Goal: Task Accomplishment & Management: Use online tool/utility

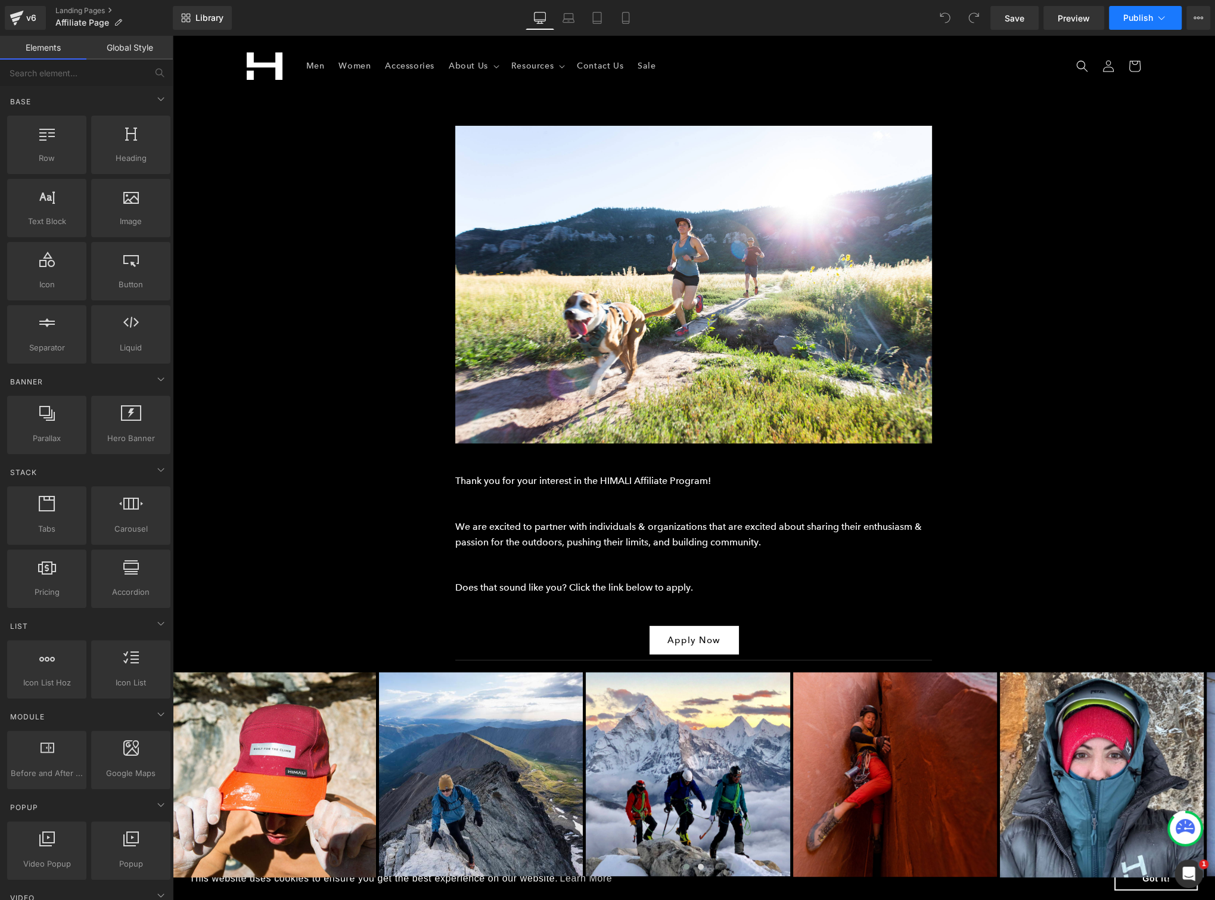
click at [1163, 26] on button "Publish" at bounding box center [1145, 18] width 73 height 24
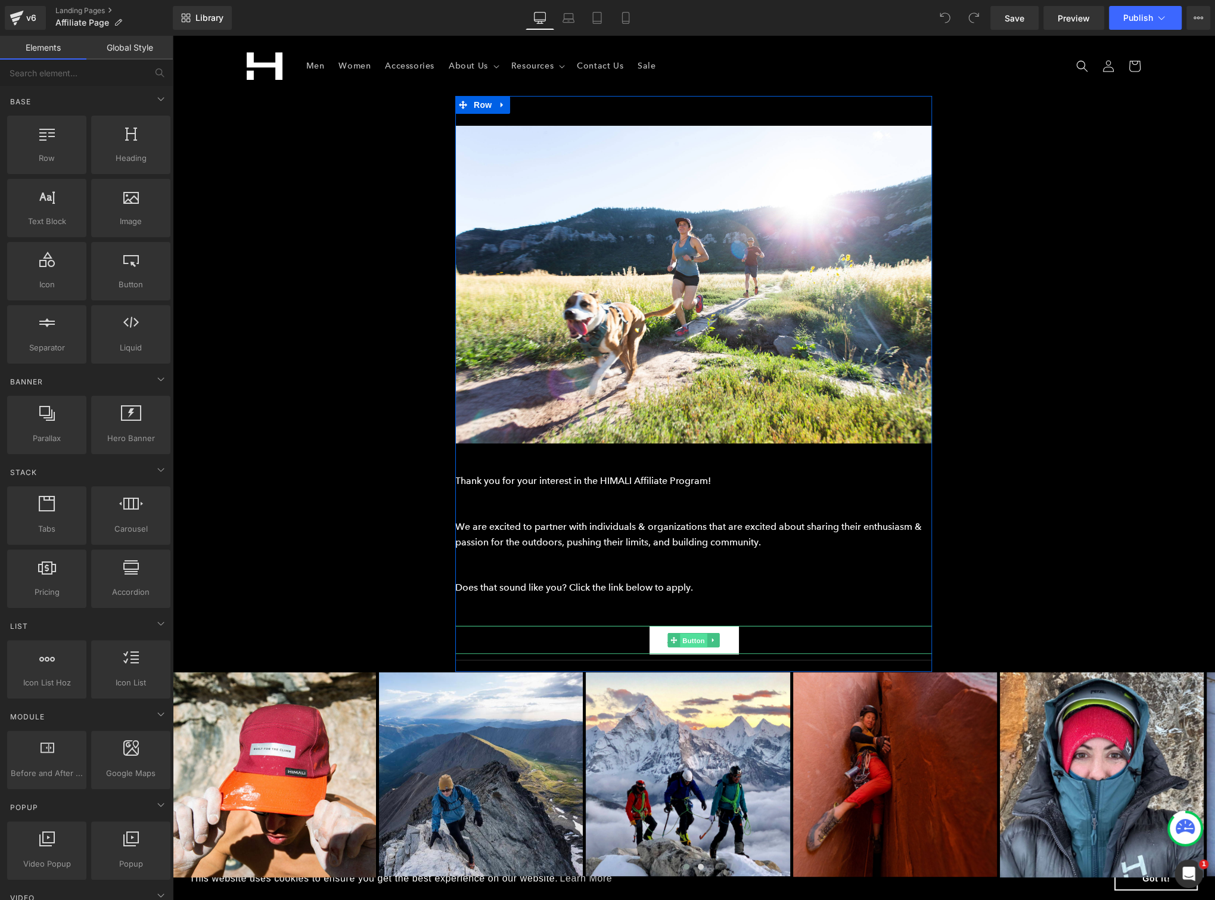
click at [687, 642] on span "Button" at bounding box center [693, 640] width 27 height 14
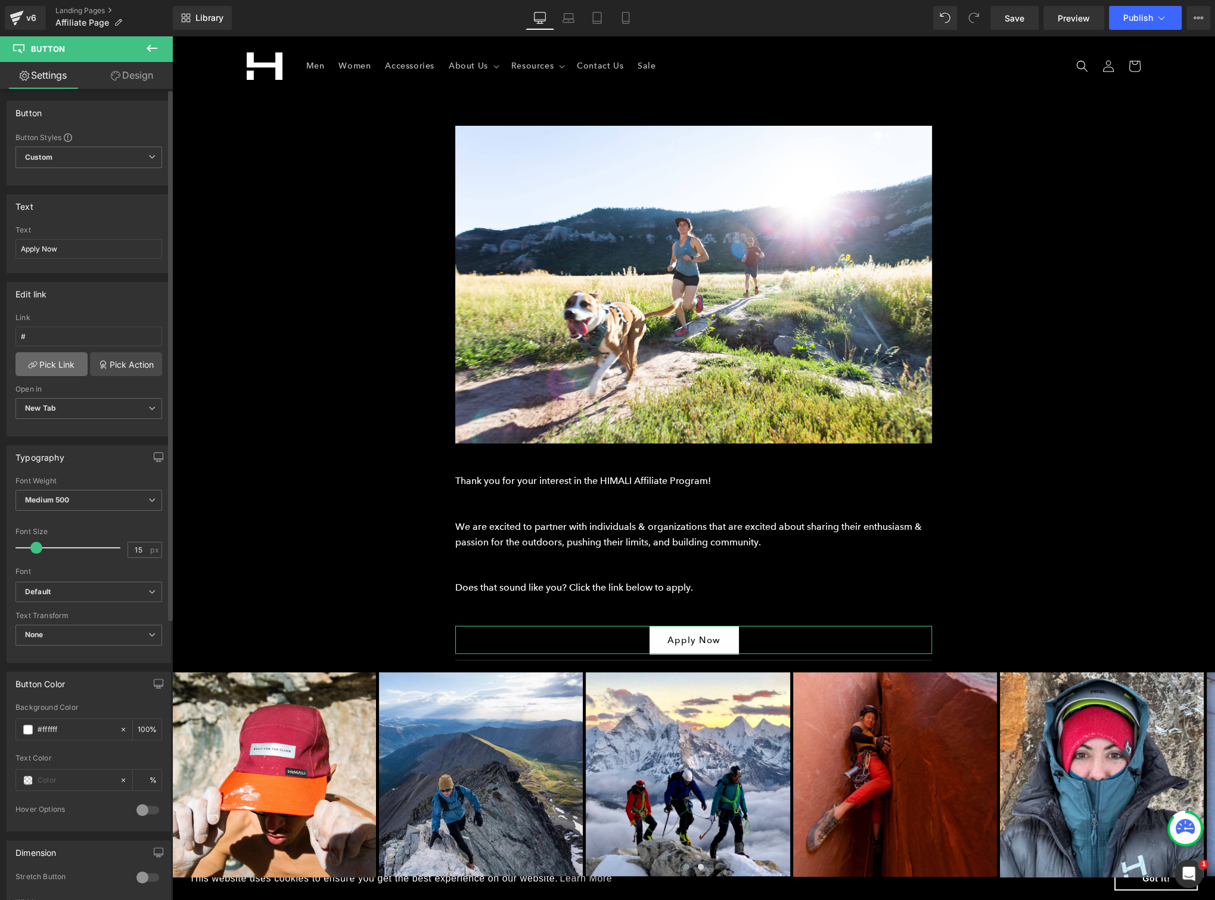
click at [51, 359] on link "Pick Link" at bounding box center [51, 364] width 72 height 24
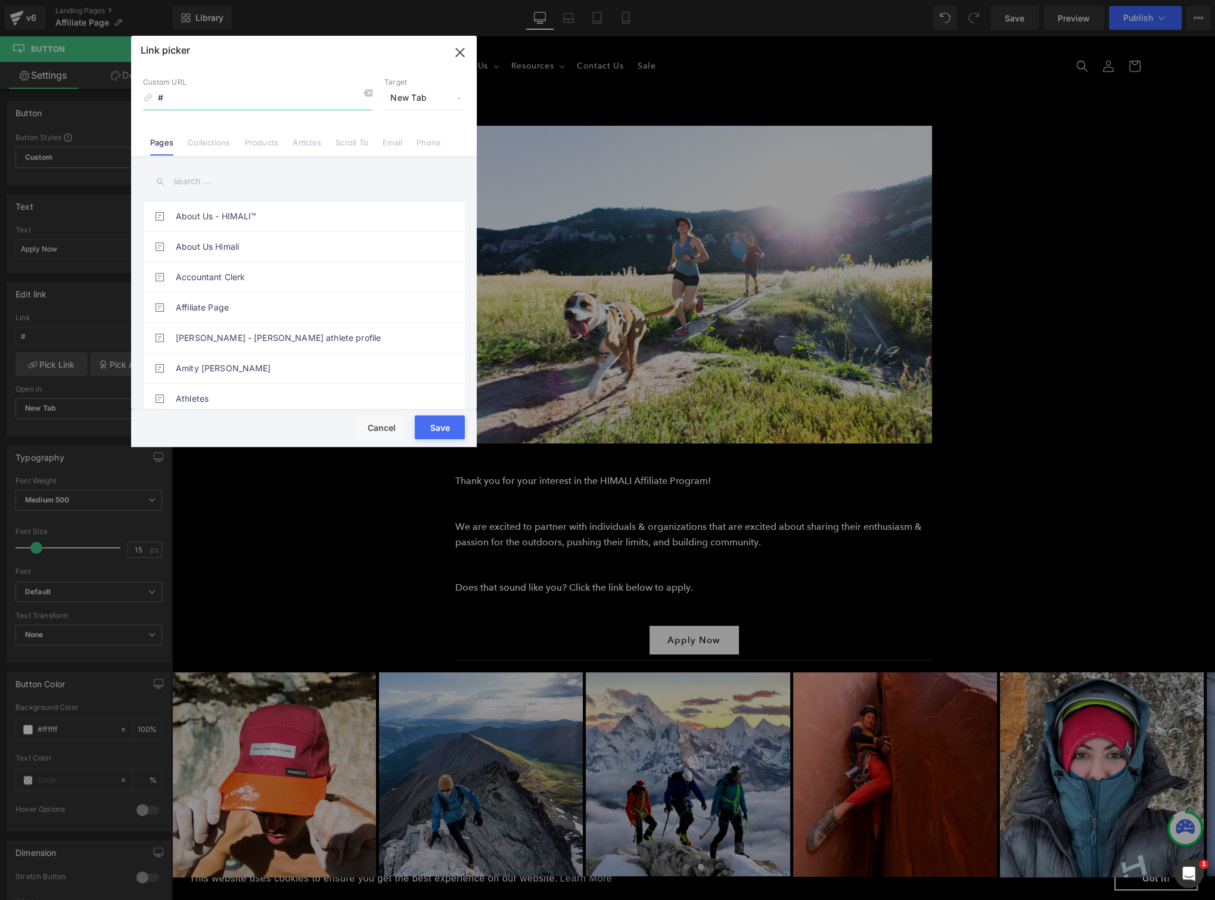
drag, startPoint x: 155, startPoint y: 100, endPoint x: 98, endPoint y: 97, distance: 57.9
click at [98, 97] on div "Link picker Back to Library Insert Custom URL # Target New Tab Current Tab New …" at bounding box center [607, 450] width 1215 height 900
paste input "[URL][DOMAIN_NAME]"
type input "[URL][DOMAIN_NAME]"
click at [455, 429] on button "Save" at bounding box center [440, 427] width 50 height 24
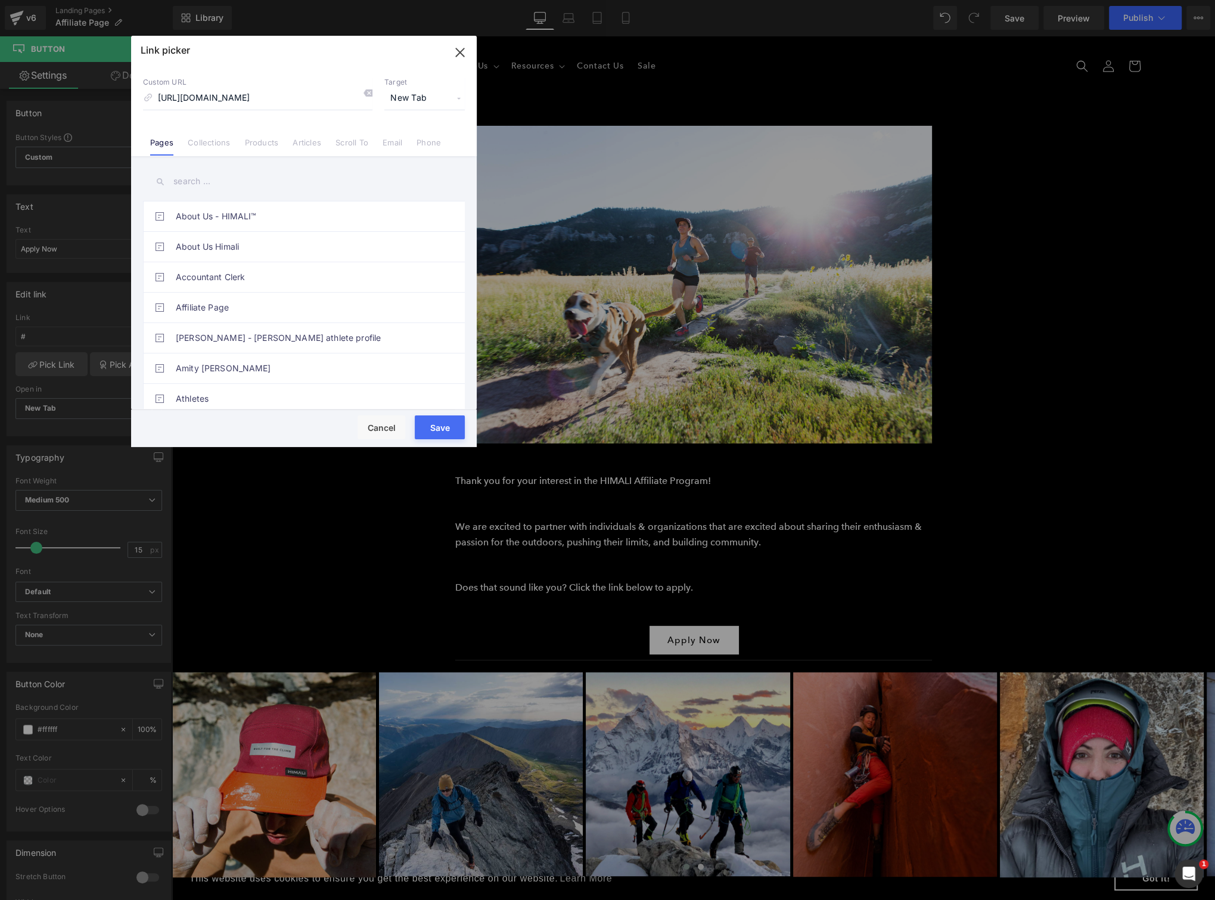
type input "[URL][DOMAIN_NAME]"
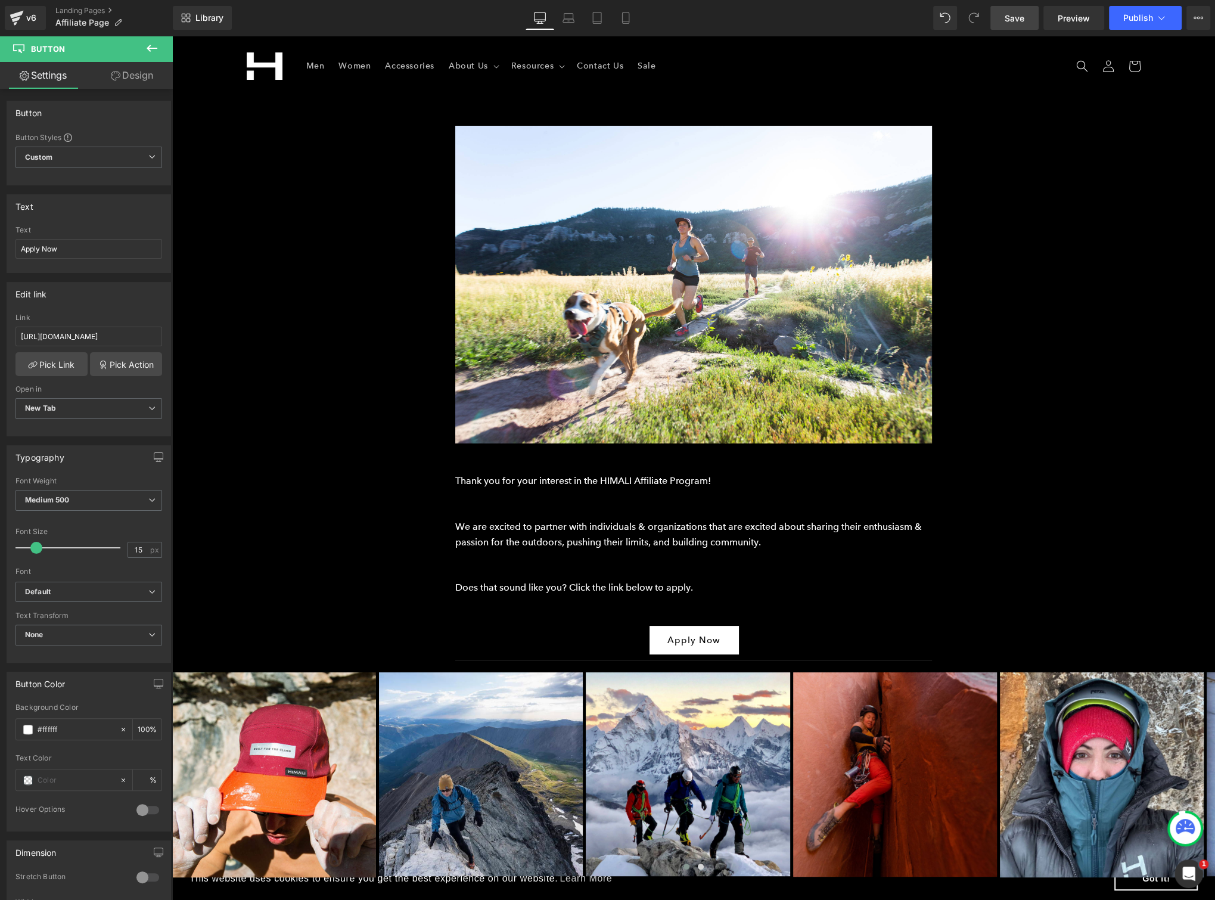
click at [1032, 18] on link "Save" at bounding box center [1014, 18] width 48 height 24
click at [1066, 15] on span "Preview" at bounding box center [1073, 18] width 32 height 13
click at [1170, 13] on button "Publish" at bounding box center [1145, 18] width 73 height 24
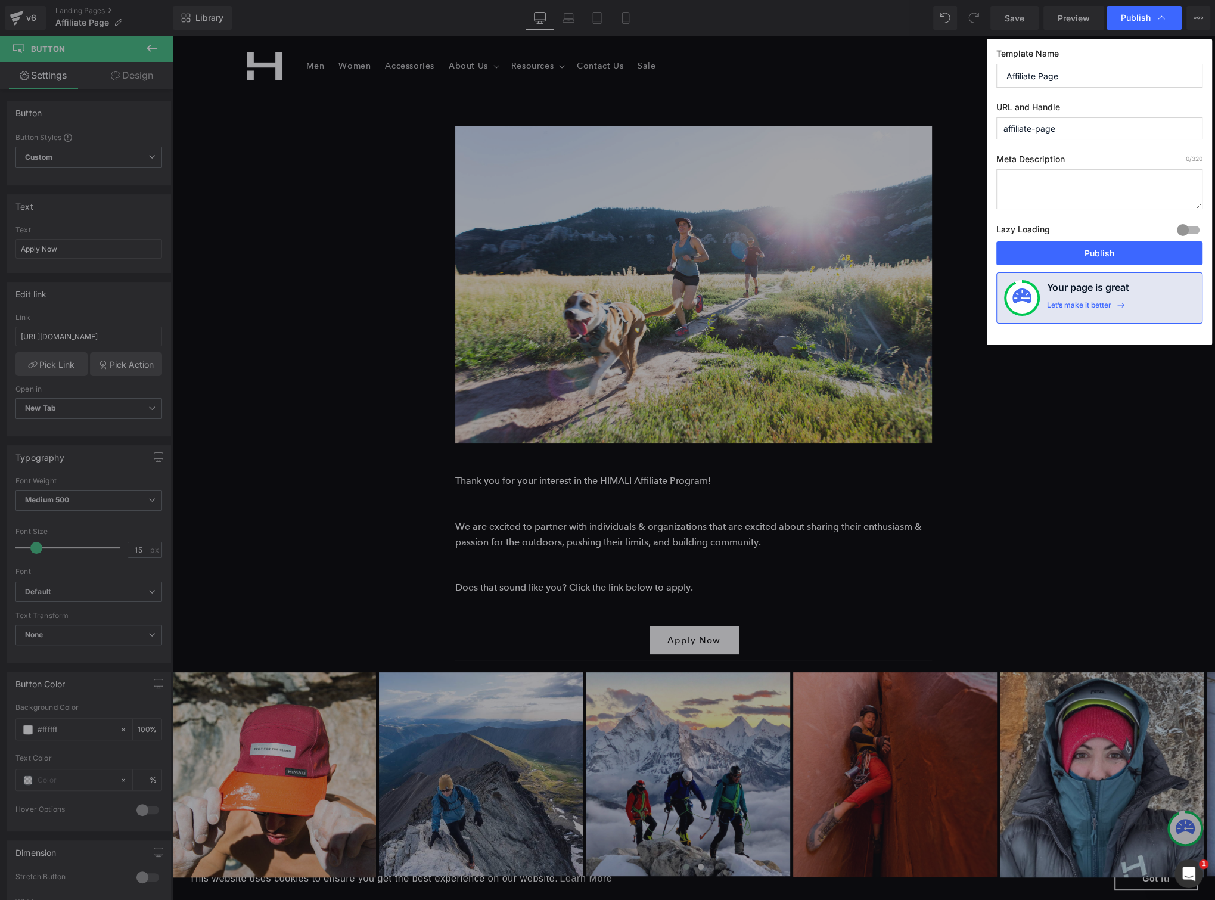
click at [1191, 228] on div at bounding box center [1188, 229] width 29 height 19
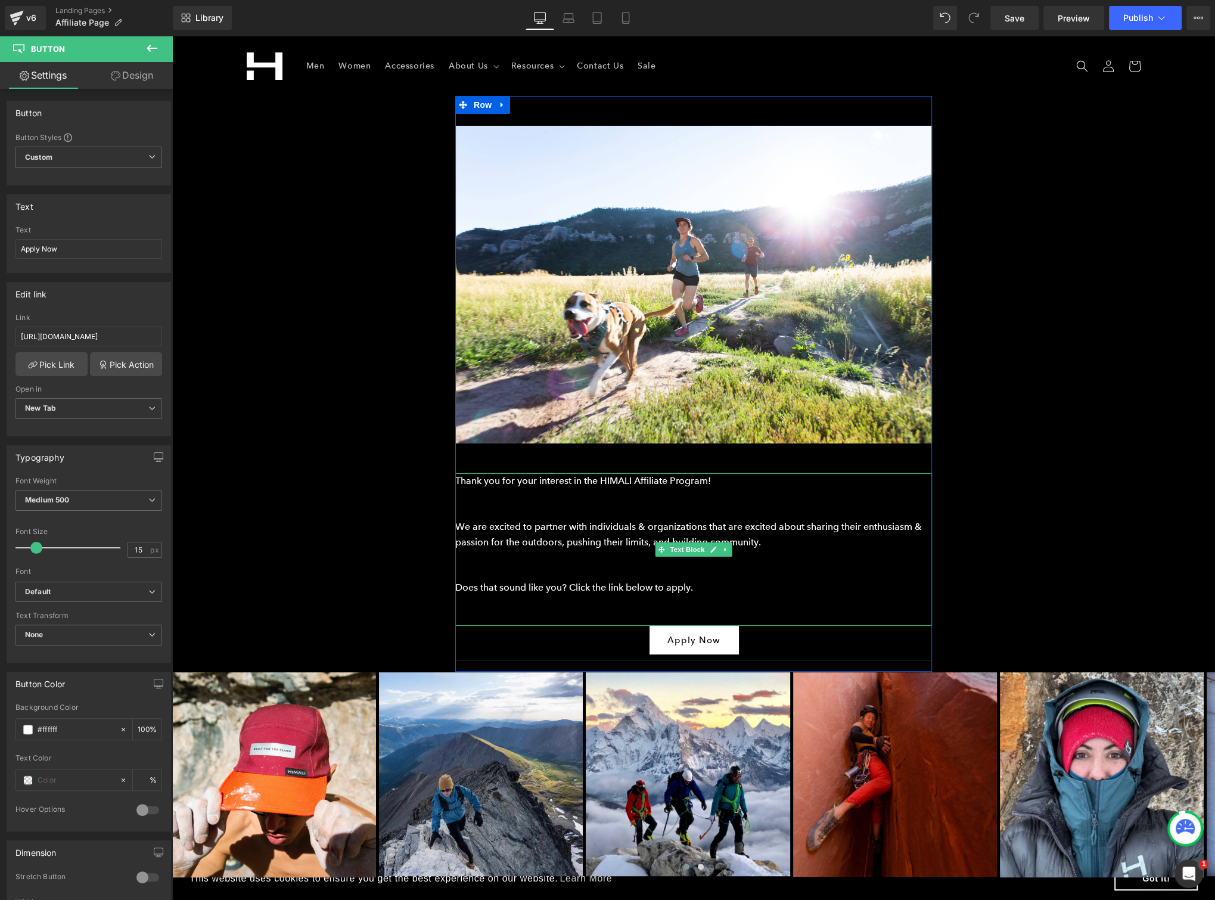
click at [478, 542] on div "Thank you for your interest in the HIMALI Affiliate Program! We are excited to …" at bounding box center [693, 549] width 477 height 153
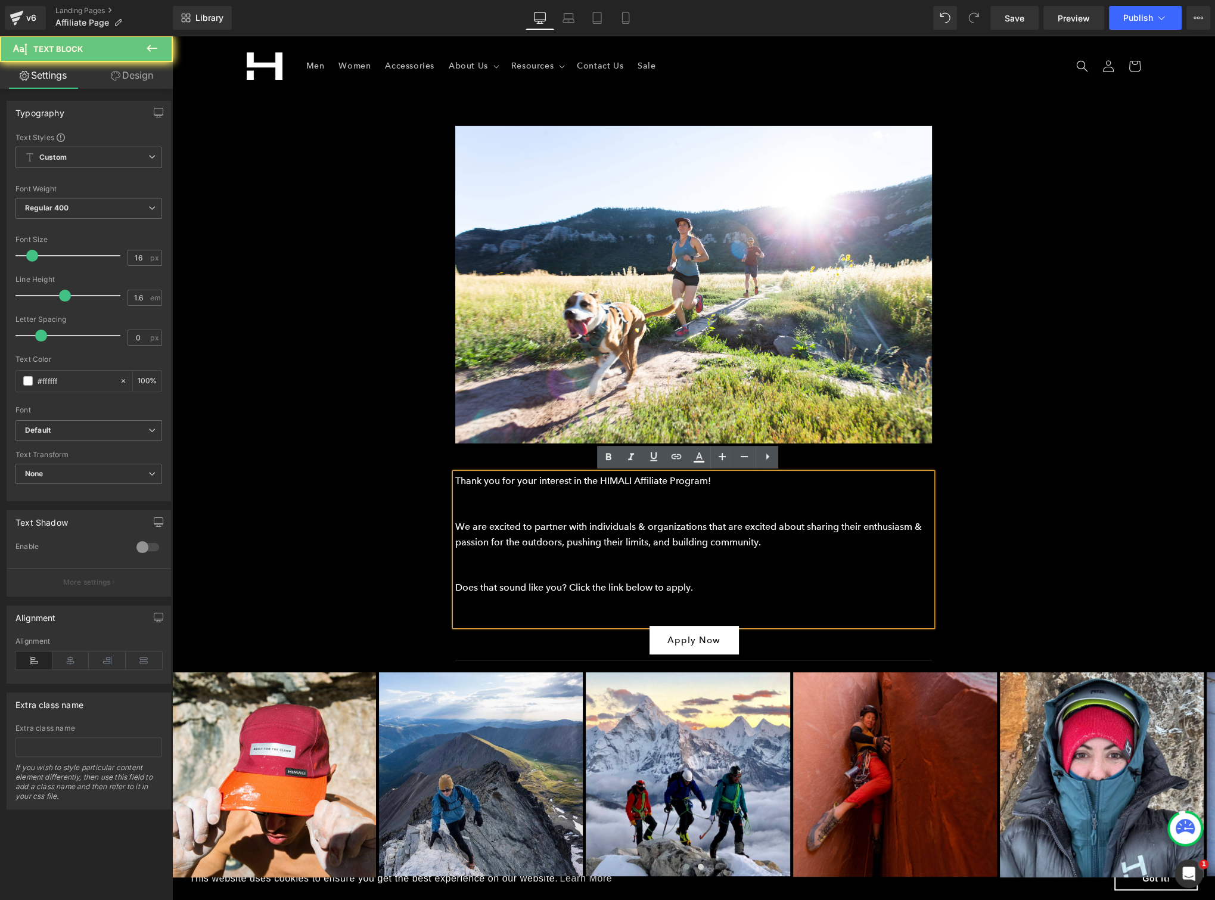
drag, startPoint x: 452, startPoint y: 524, endPoint x: 799, endPoint y: 540, distance: 347.7
click at [799, 540] on p "We are excited to partner with individuals & organizations that are excited abo…" at bounding box center [693, 534] width 477 height 30
click at [788, 544] on p "We are excited to partner with individuals & organizations that are excited abo…" at bounding box center [693, 534] width 477 height 30
drag, startPoint x: 777, startPoint y: 540, endPoint x: 442, endPoint y: 482, distance: 340.4
click at [442, 482] on div "Image Heading Thank you for your interest in the HIMALI Affiliate Program! We a…" at bounding box center [693, 682] width 1043 height 1172
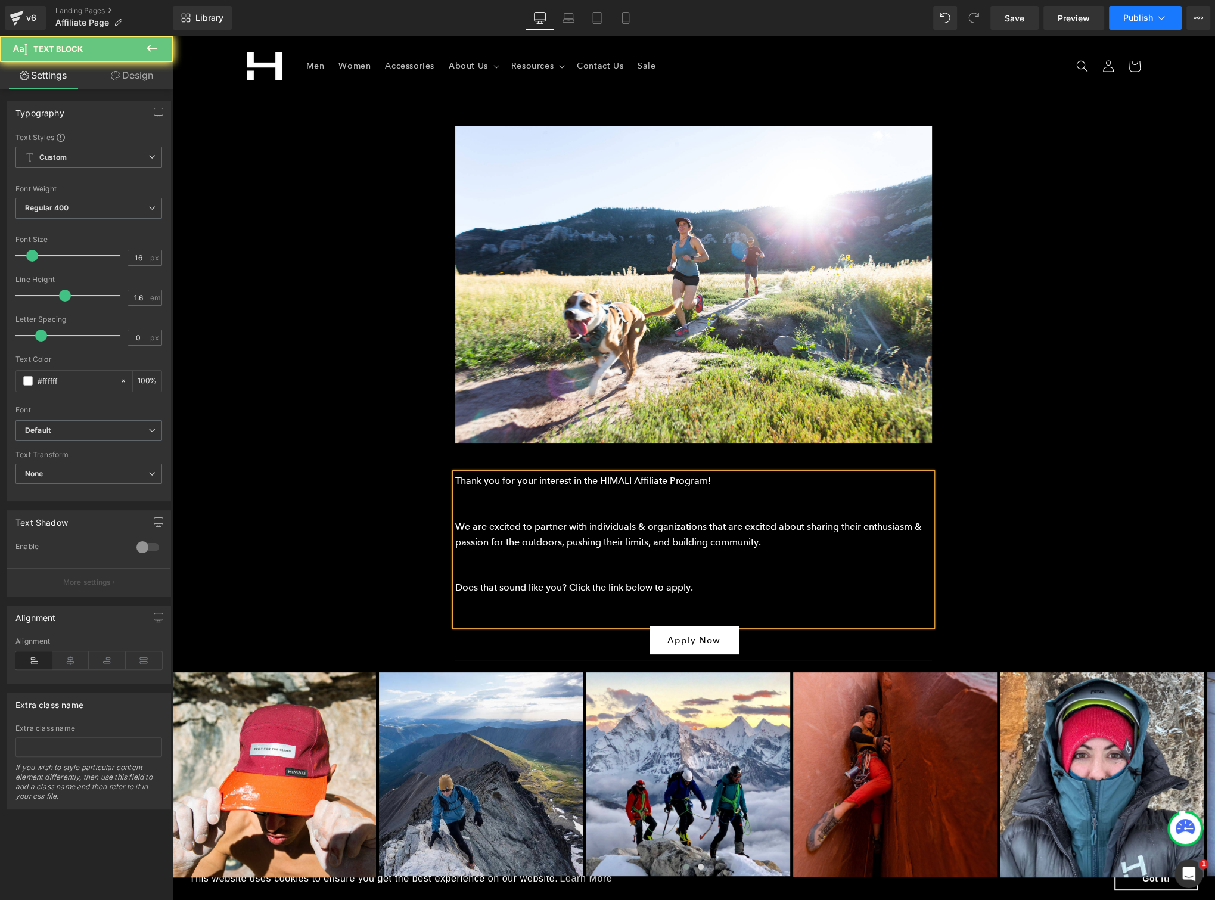
click at [1152, 9] on button "Publish" at bounding box center [1145, 18] width 73 height 24
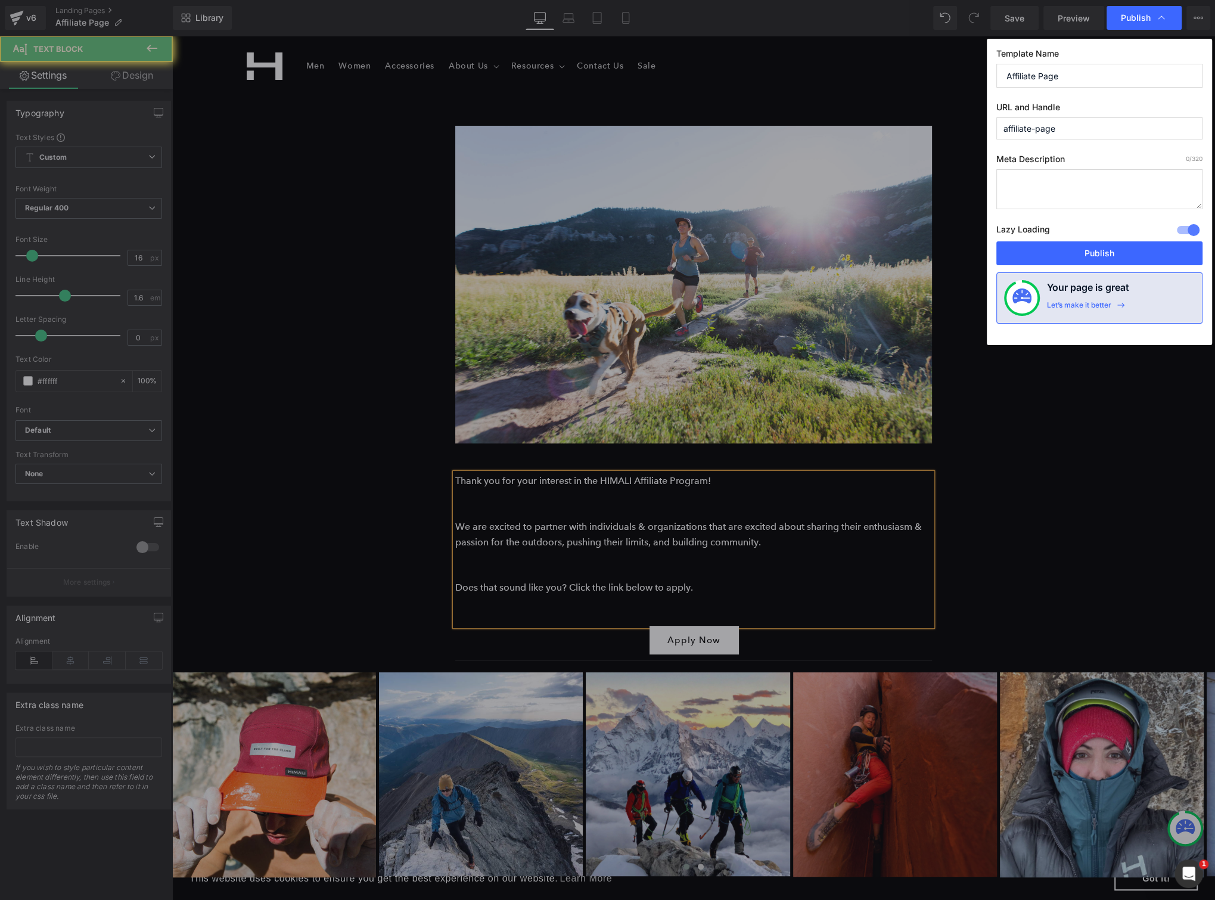
click at [1054, 191] on textarea at bounding box center [1099, 189] width 206 height 40
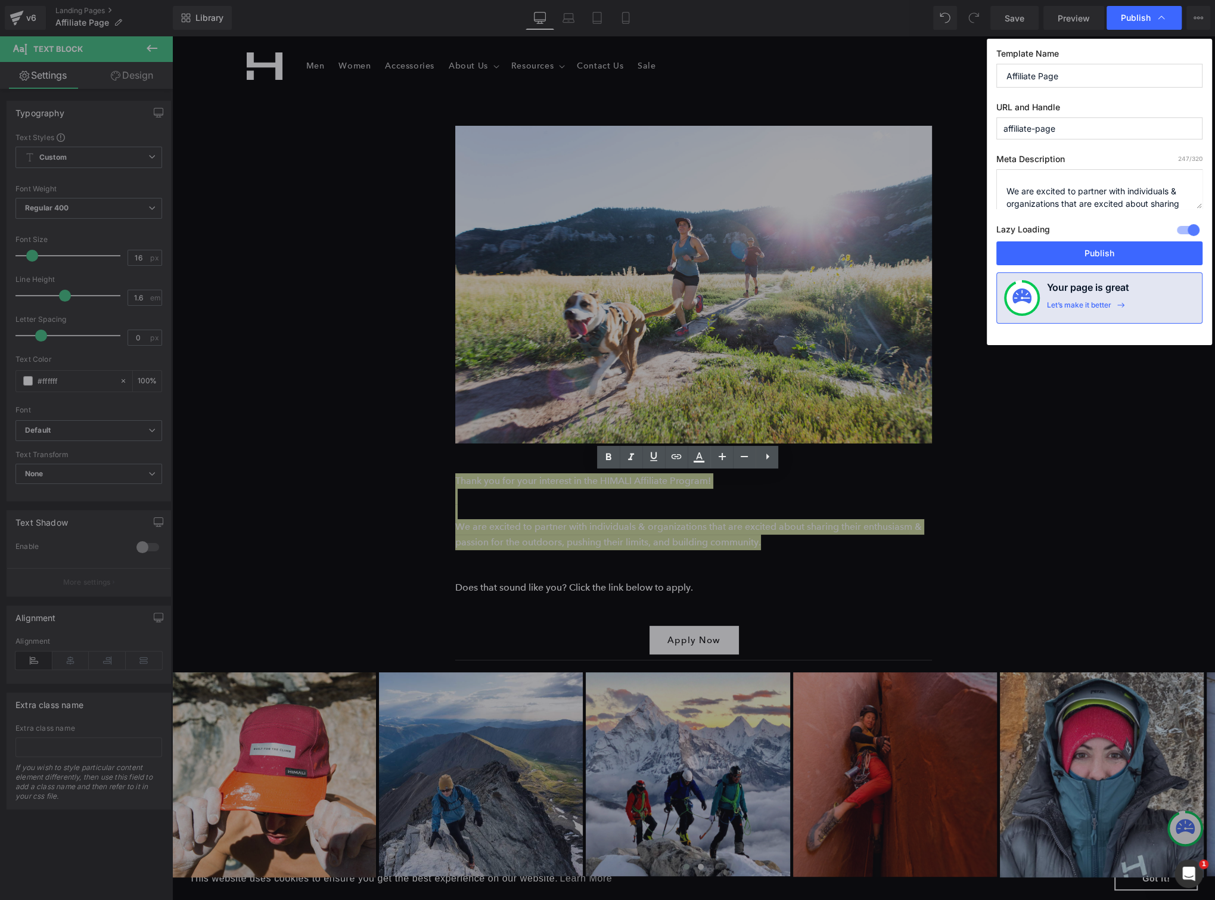
click at [1001, 194] on textarea "Thank you for your interest in the HIMALI Affiliate Program! We are excited to …" at bounding box center [1099, 189] width 206 height 40
type textarea "We are excited to partner with individuals & organizations that are excited abo…"
click at [1115, 256] on button "Publish" at bounding box center [1099, 253] width 206 height 24
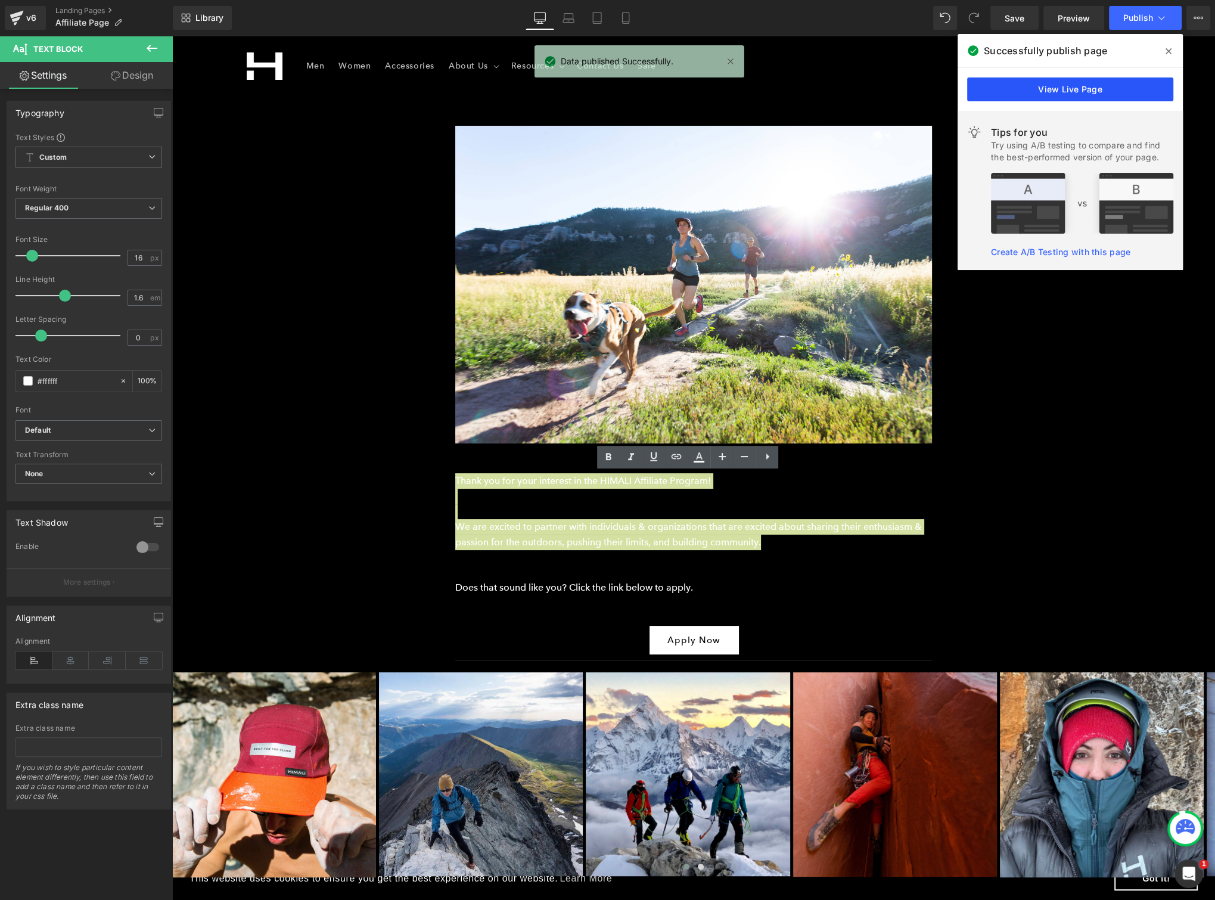
click at [1082, 92] on link "View Live Page" at bounding box center [1070, 89] width 206 height 24
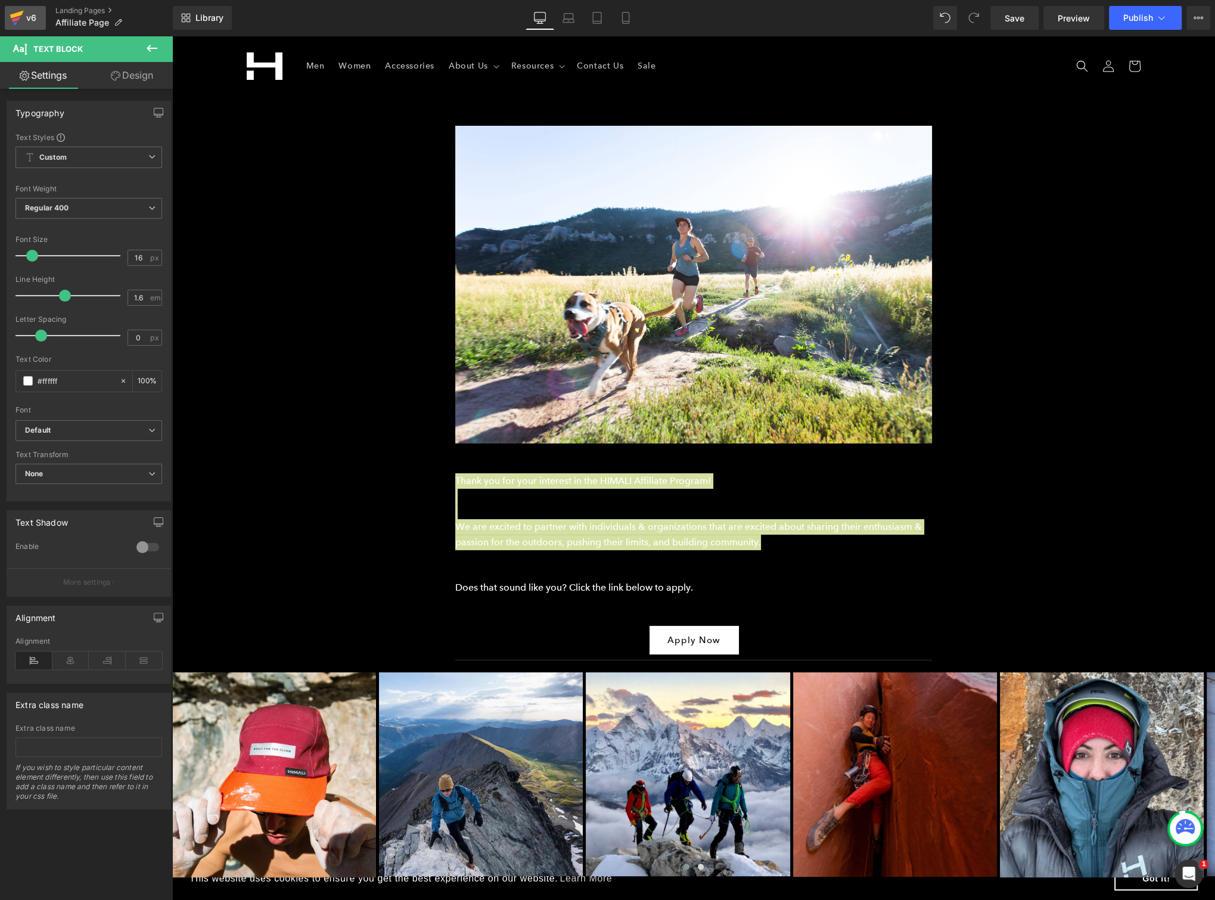
click at [32, 8] on link "v6" at bounding box center [25, 18] width 41 height 24
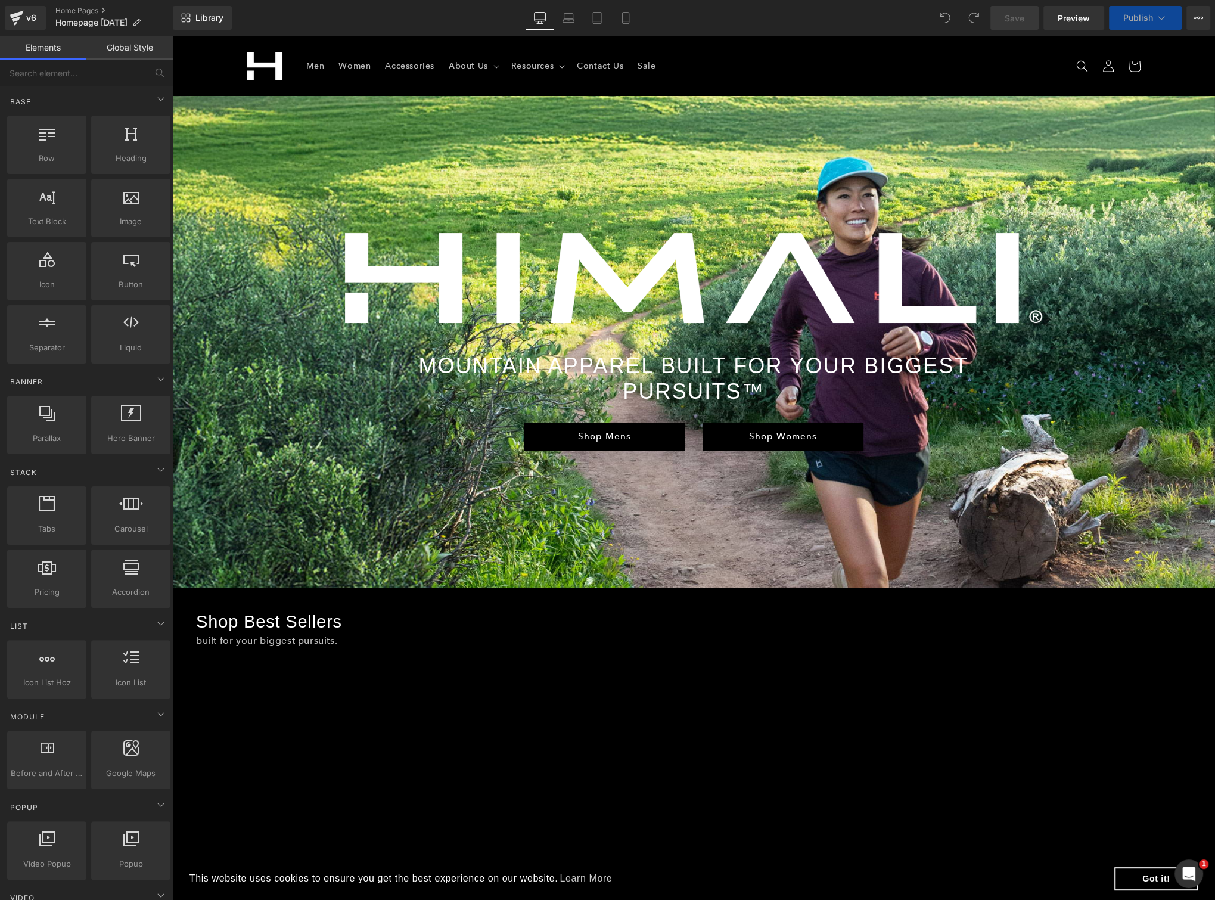
scroll to position [6, 0]
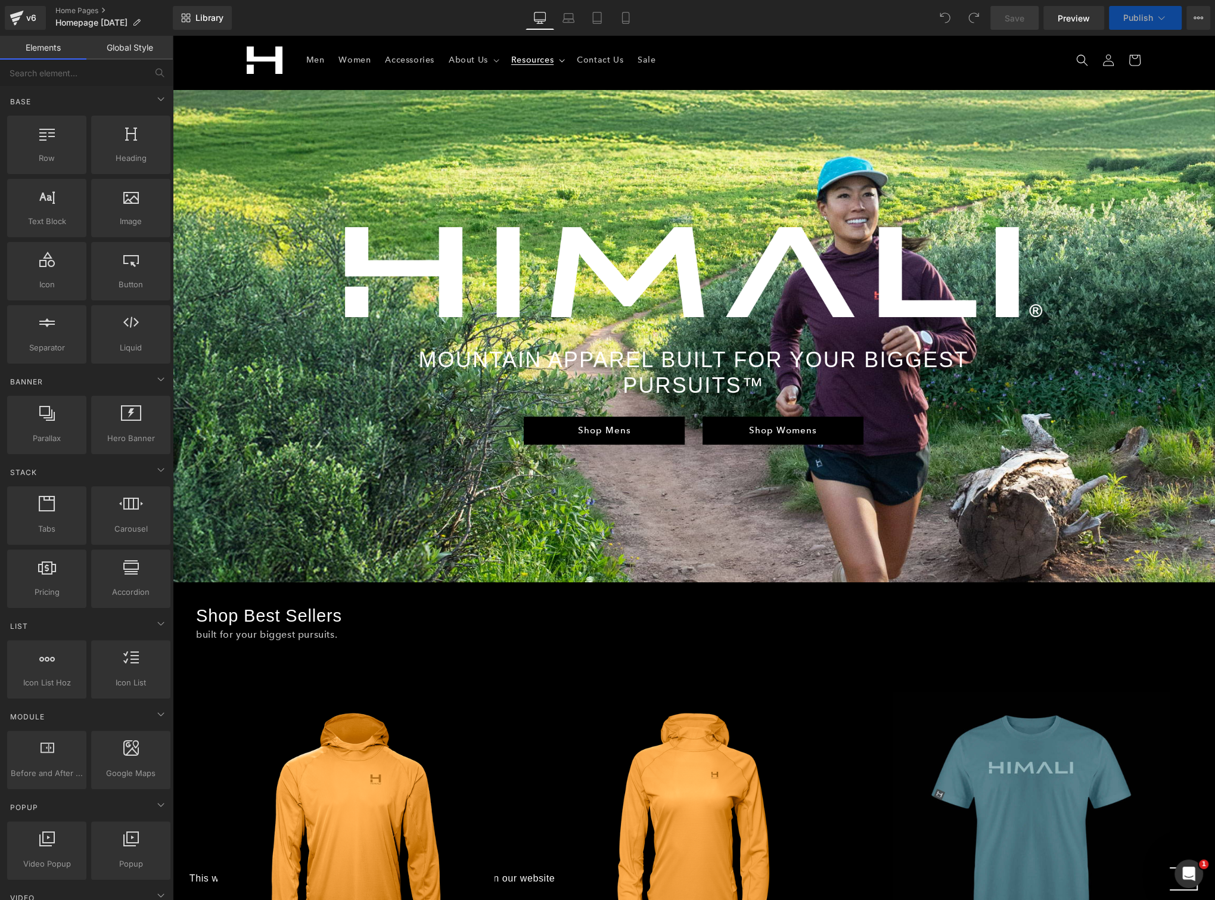
click at [540, 63] on span "Resources" at bounding box center [532, 59] width 42 height 11
click at [559, 60] on icon at bounding box center [562, 61] width 6 height 4
click at [1202, 46] on sticky-header "Men Women Accessories About Us About Us Our Story Community" at bounding box center [693, 60] width 1043 height 60
